Goal: Task Accomplishment & Management: Use online tool/utility

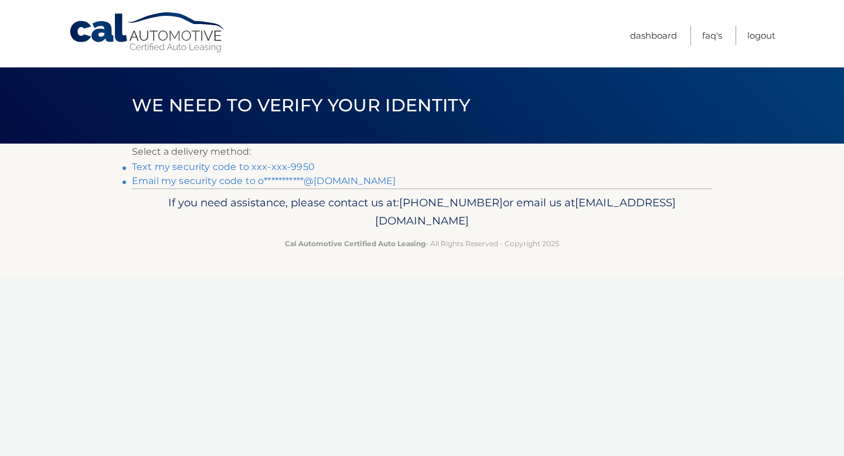
click at [244, 165] on link "Text my security code to xxx-xxx-9950" at bounding box center [223, 166] width 183 height 11
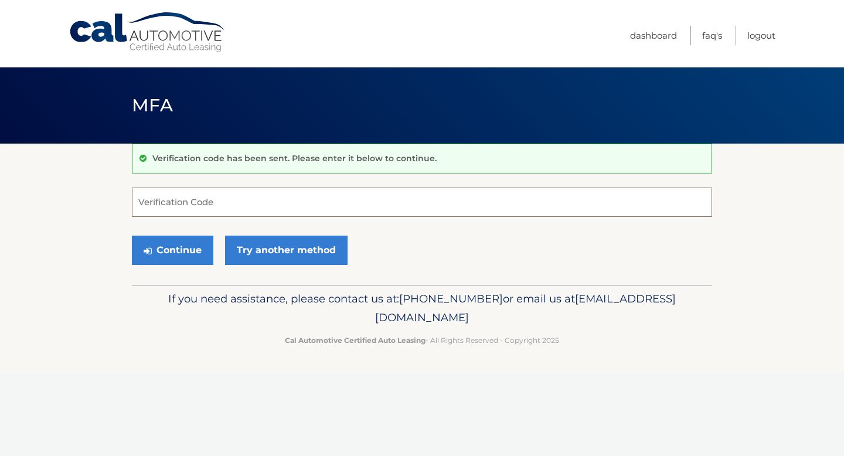
click at [231, 195] on input "Verification Code" at bounding box center [422, 201] width 580 height 29
type input "859808"
click at [162, 243] on button "Continue" at bounding box center [172, 249] width 81 height 29
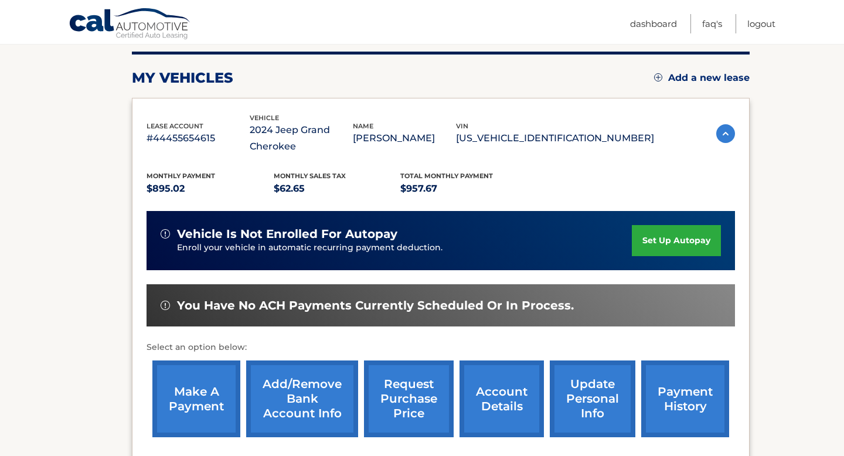
scroll to position [270, 0]
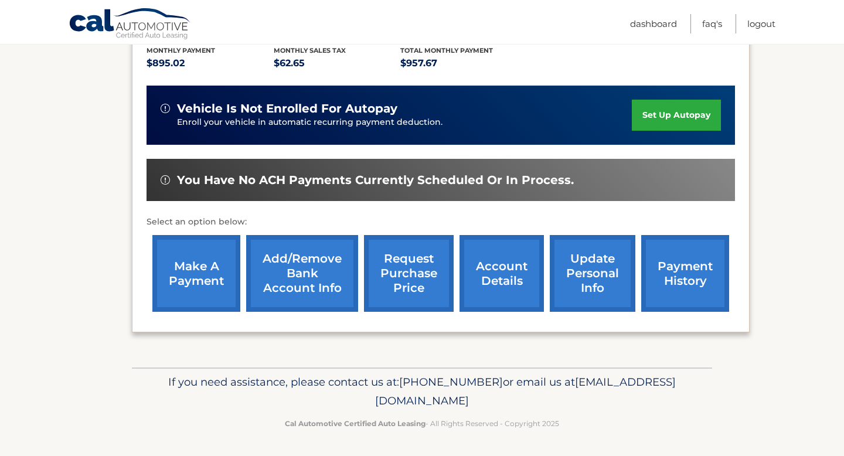
click at [405, 262] on link "request purchase price" at bounding box center [409, 273] width 90 height 77
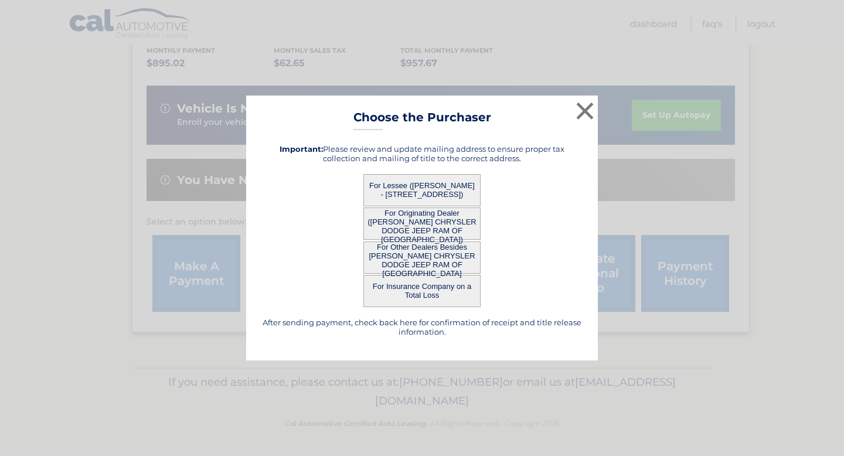
click at [439, 224] on button "For Originating Dealer ([PERSON_NAME] CHRYSLER DODGE JEEP RAM OF [GEOGRAPHIC_DA…" at bounding box center [421, 223] width 117 height 32
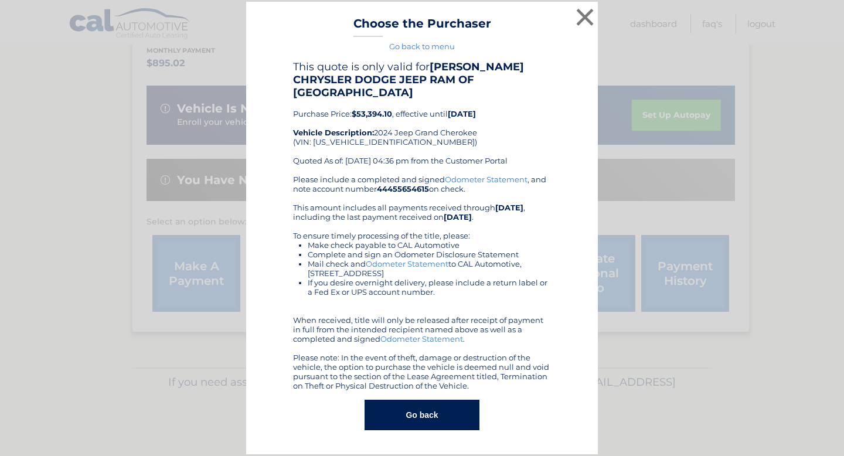
click at [430, 413] on button "Go back" at bounding box center [421, 414] width 114 height 30
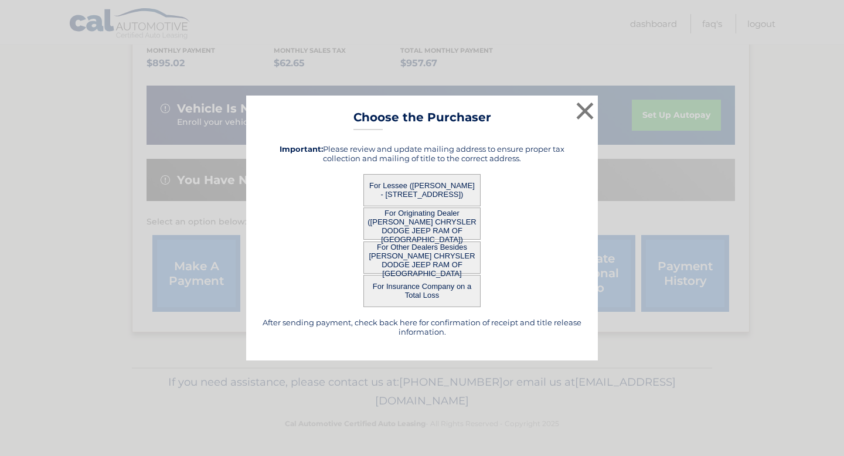
click at [419, 189] on button "For Lessee ([PERSON_NAME] - [STREET_ADDRESS])" at bounding box center [421, 190] width 117 height 32
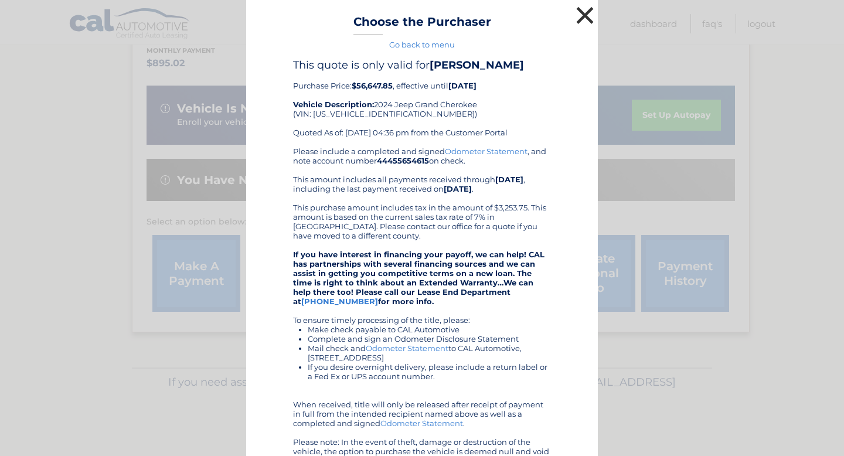
click at [581, 19] on button "×" at bounding box center [584, 15] width 23 height 23
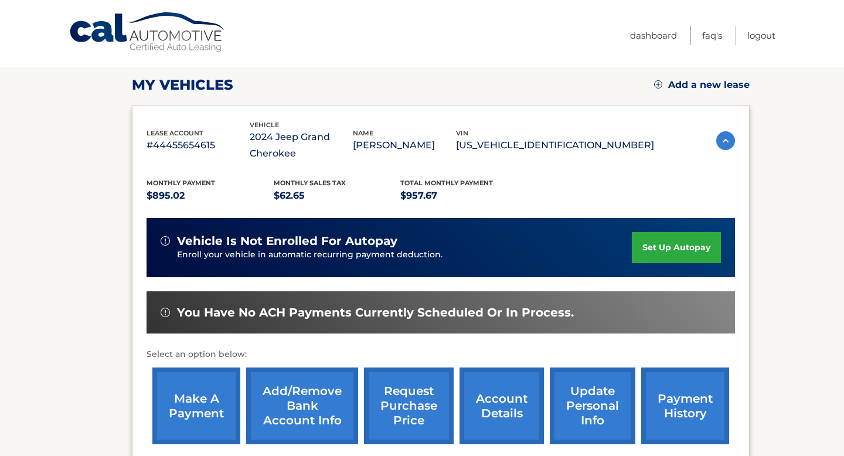
scroll to position [0, 0]
